Goal: Task Accomplishment & Management: Use online tool/utility

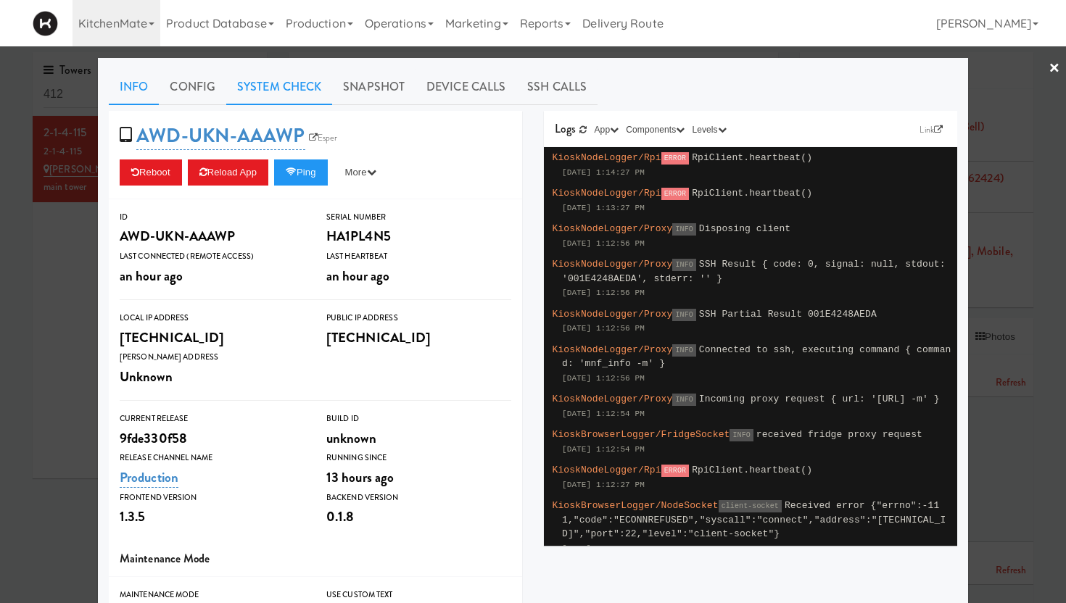
click at [270, 90] on link "System Check" at bounding box center [279, 87] width 106 height 36
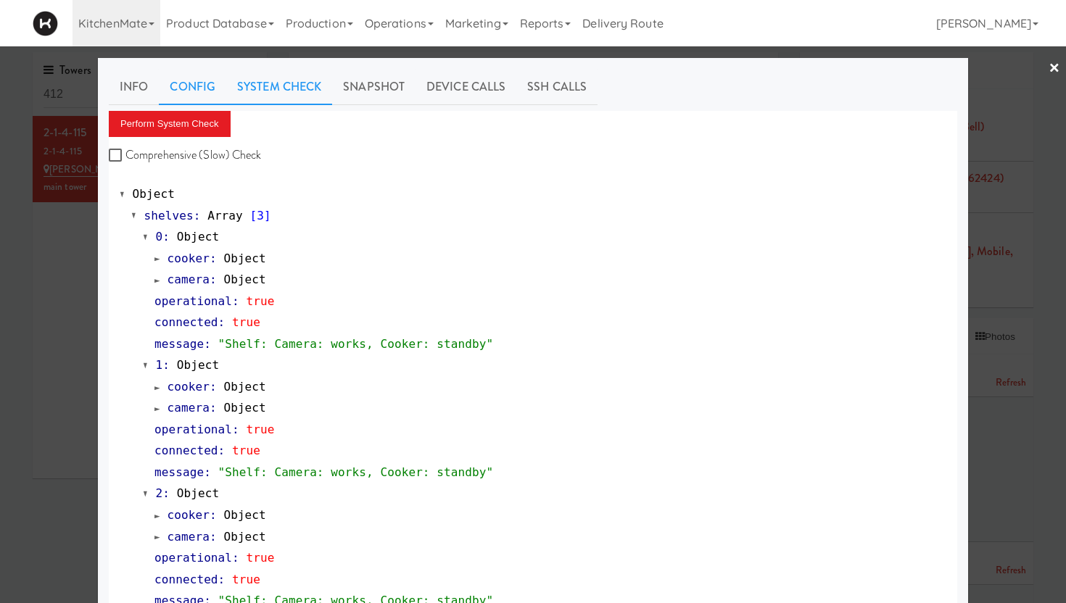
click at [198, 86] on link "Config" at bounding box center [192, 87] width 67 height 36
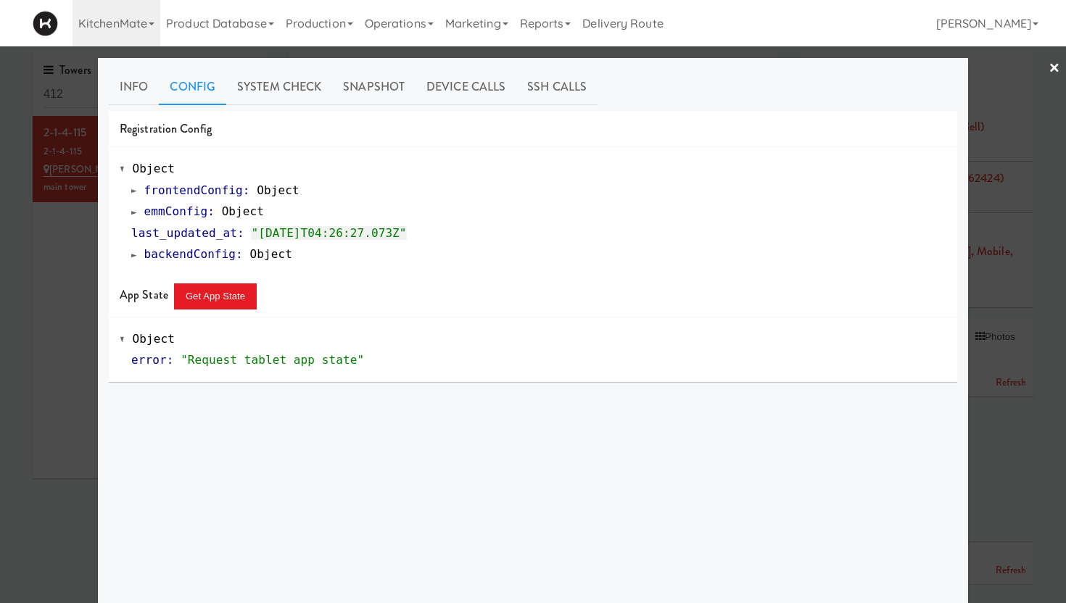
click at [1060, 71] on div at bounding box center [533, 301] width 1066 height 603
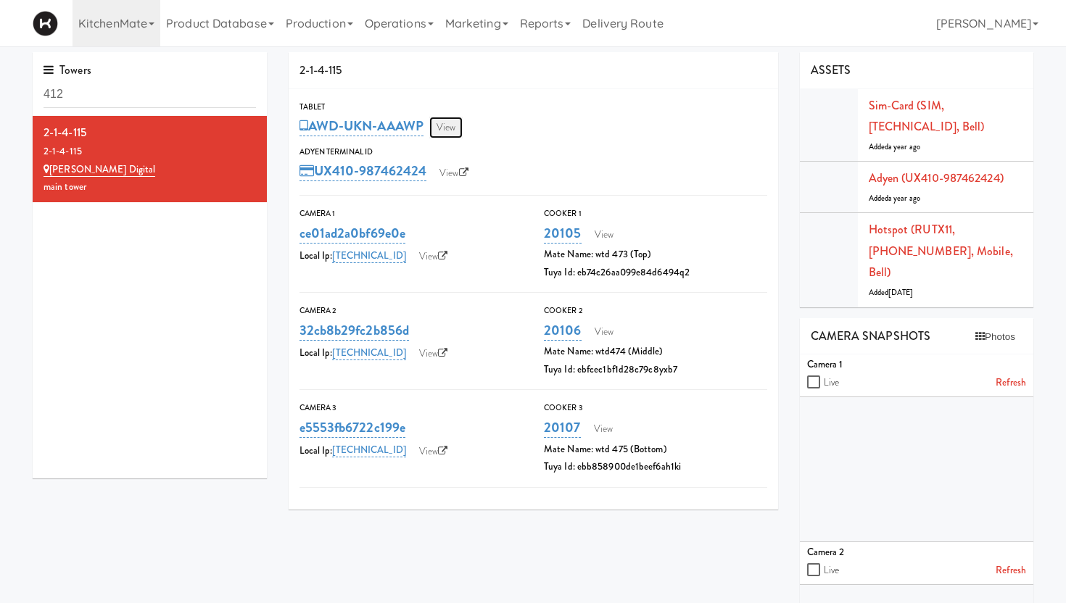
click at [449, 124] on link "View" at bounding box center [445, 128] width 33 height 22
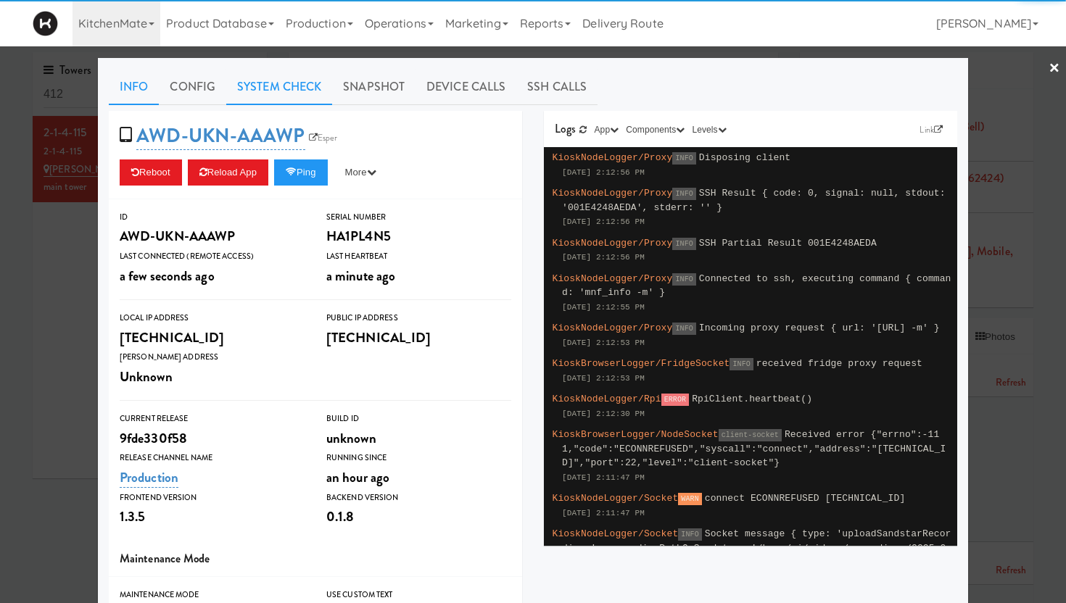
click at [278, 78] on link "System Check" at bounding box center [279, 87] width 106 height 36
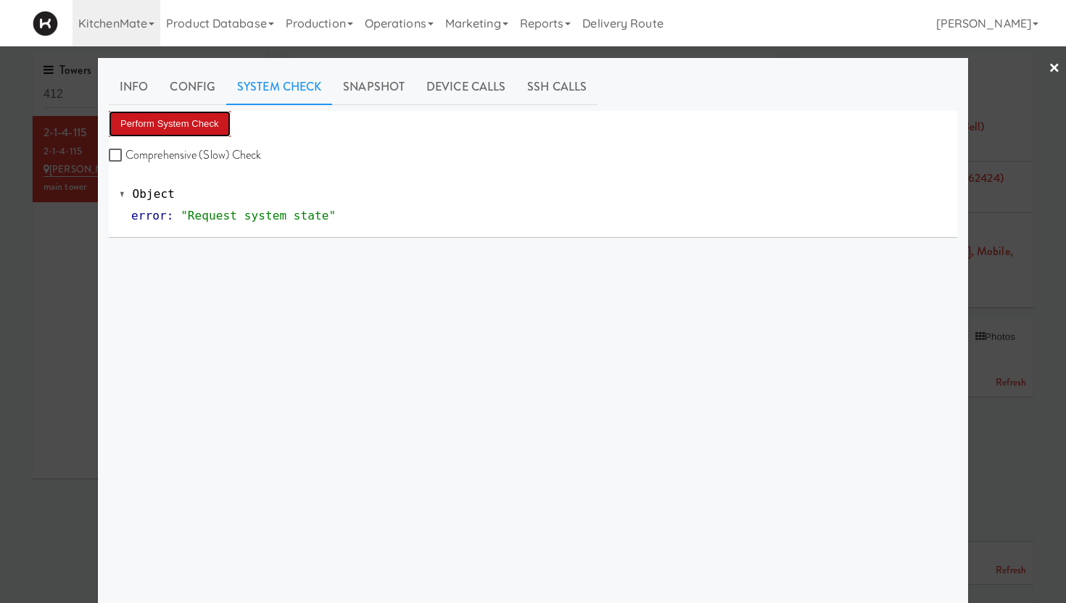
click at [184, 125] on button "Perform System Check" at bounding box center [170, 124] width 122 height 26
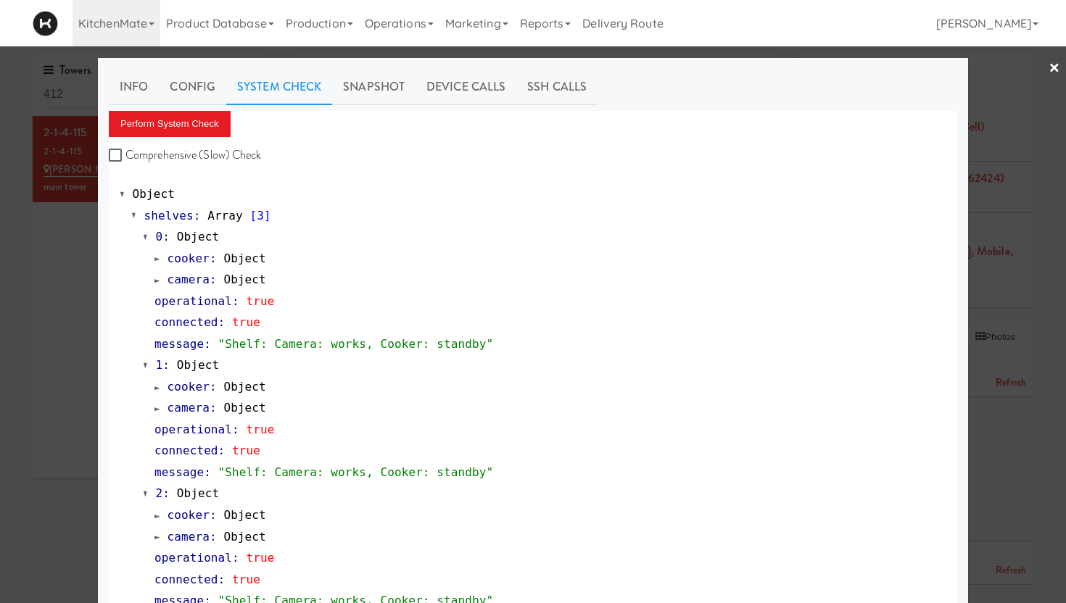
click at [1053, 70] on link "×" at bounding box center [1054, 68] width 12 height 45
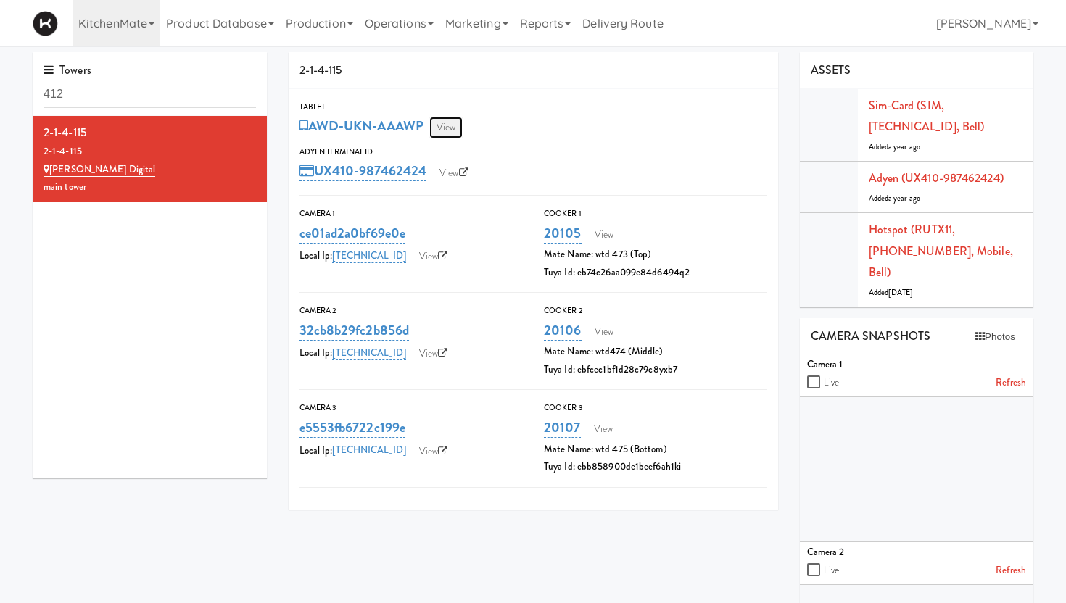
click at [451, 127] on link "View" at bounding box center [445, 128] width 33 height 22
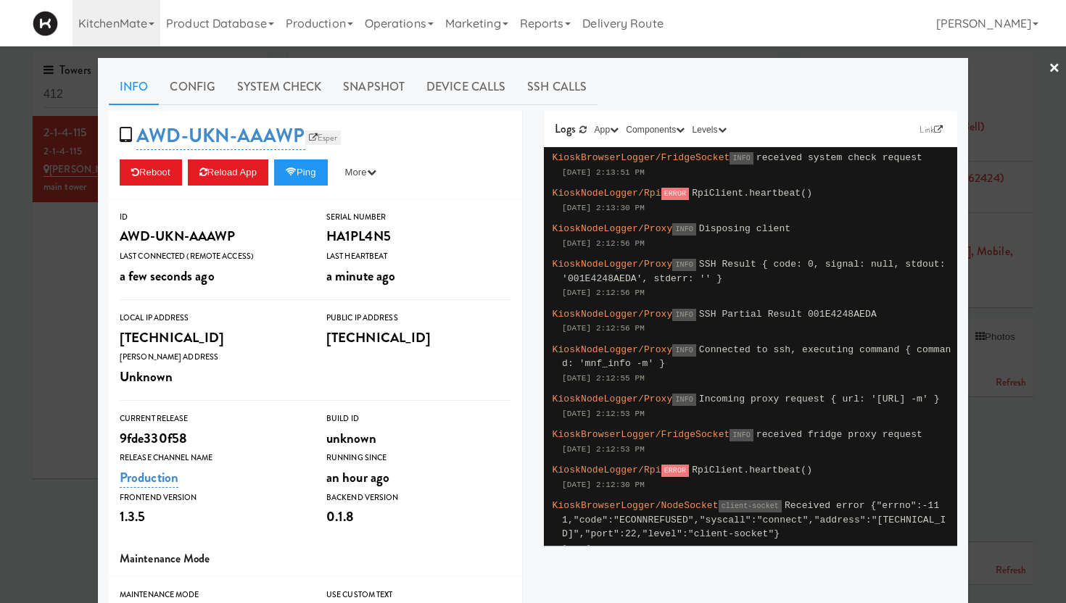
click at [323, 136] on link "Esper" at bounding box center [323, 137] width 36 height 14
click at [294, 177] on button "Ping" at bounding box center [301, 172] width 54 height 26
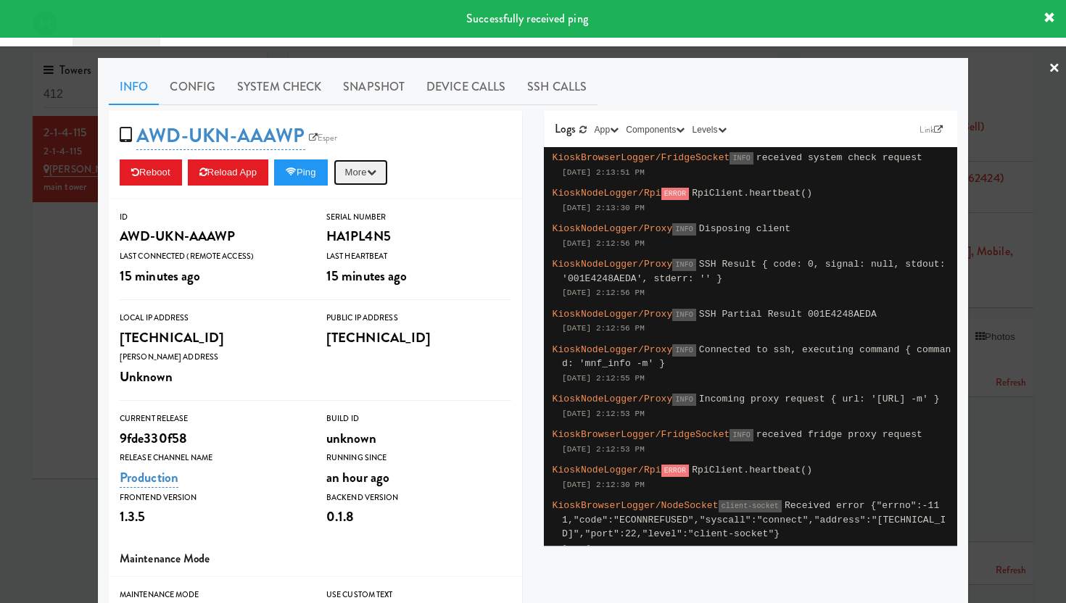
click at [368, 178] on button "More" at bounding box center [360, 172] width 54 height 26
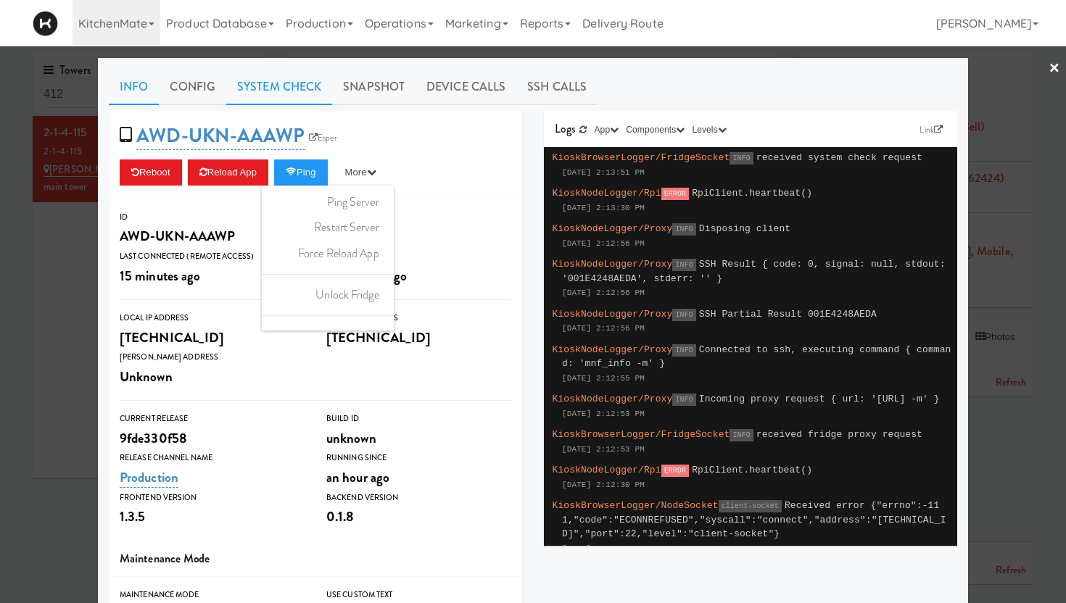
click at [259, 87] on link "System Check" at bounding box center [279, 87] width 106 height 36
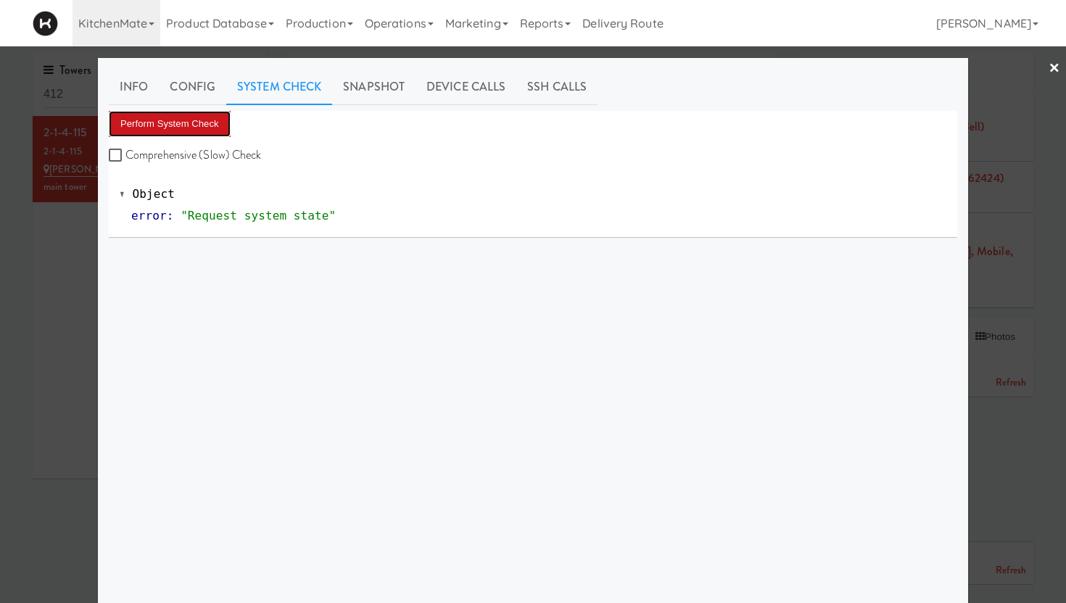
click at [150, 132] on button "Perform System Check" at bounding box center [170, 124] width 122 height 26
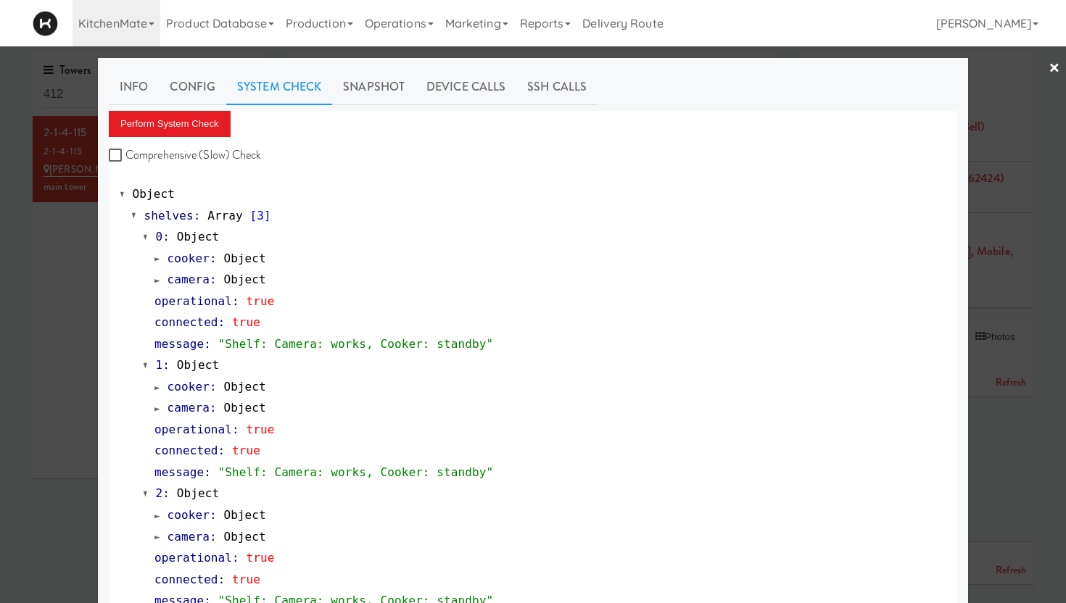
click at [1048, 70] on link "×" at bounding box center [1054, 68] width 12 height 45
